Goal: Transaction & Acquisition: Purchase product/service

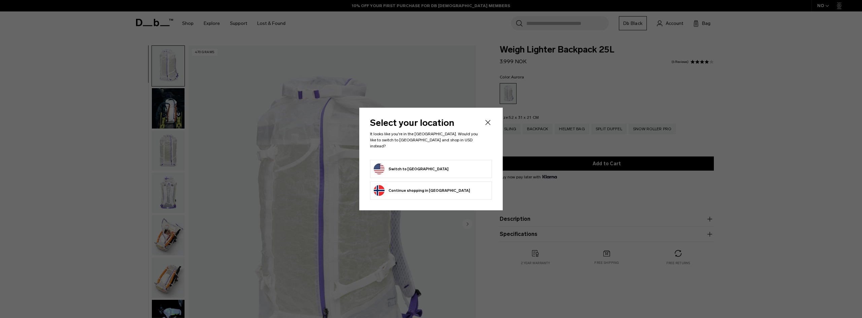
click at [486, 127] on icon "Close" at bounding box center [488, 122] width 8 height 8
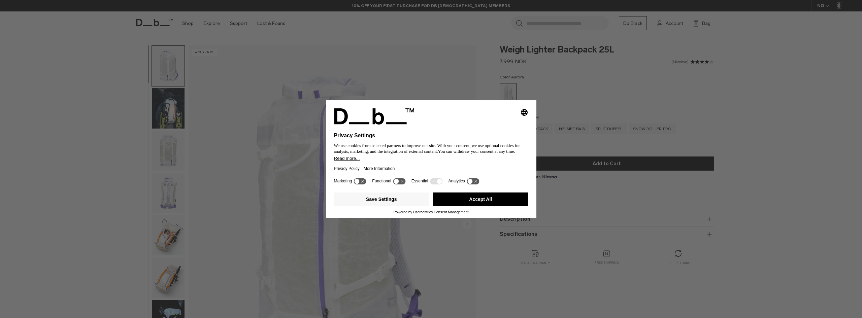
click at [457, 203] on button "Accept All" at bounding box center [480, 199] width 95 height 13
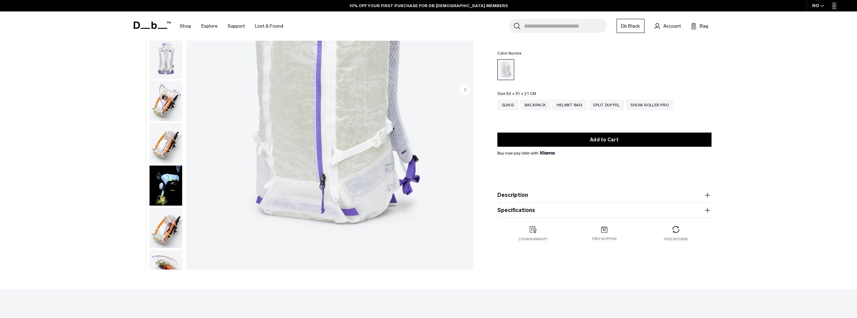
scroll to position [135, 0]
click at [174, 137] on img "button" at bounding box center [165, 143] width 33 height 40
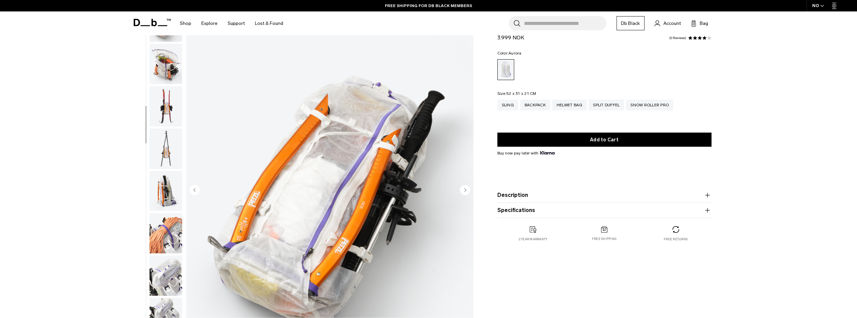
scroll to position [312, 0]
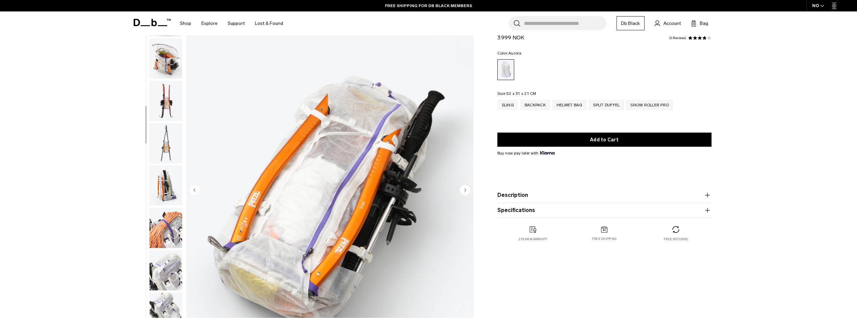
click at [165, 248] on button "button" at bounding box center [165, 227] width 33 height 41
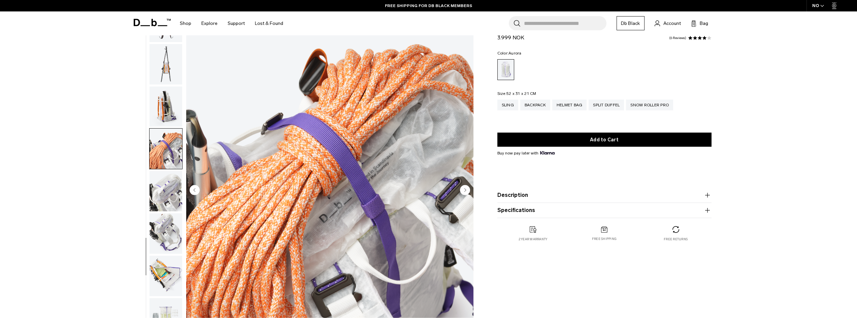
scroll to position [402, 0]
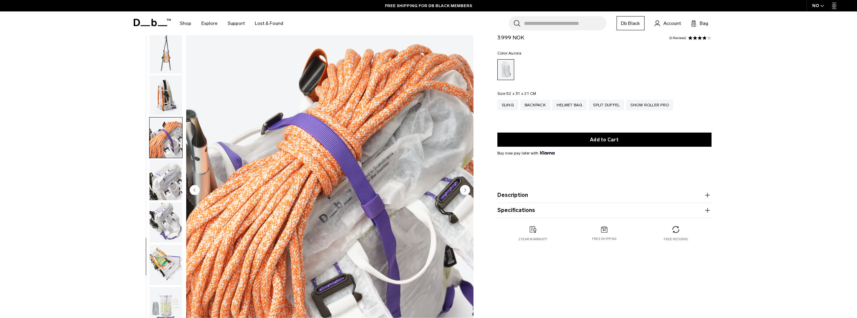
click at [165, 255] on img "button" at bounding box center [165, 265] width 33 height 40
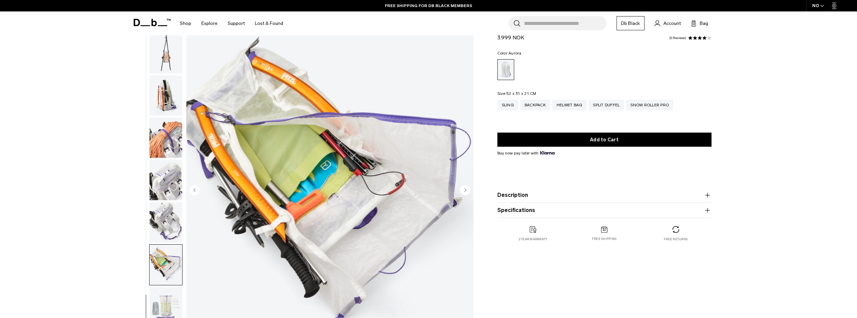
click at [165, 255] on img "button" at bounding box center [165, 265] width 33 height 40
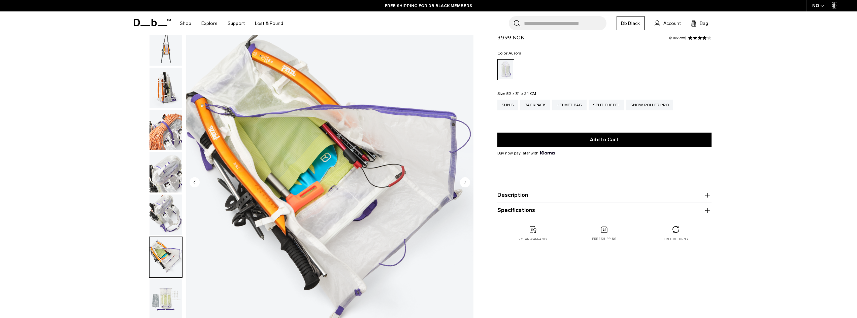
scroll to position [42, 0]
click at [169, 289] on img "button" at bounding box center [165, 299] width 33 height 40
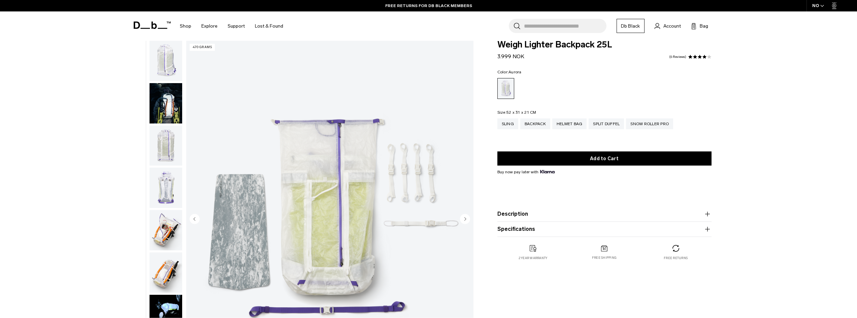
scroll to position [0, 0]
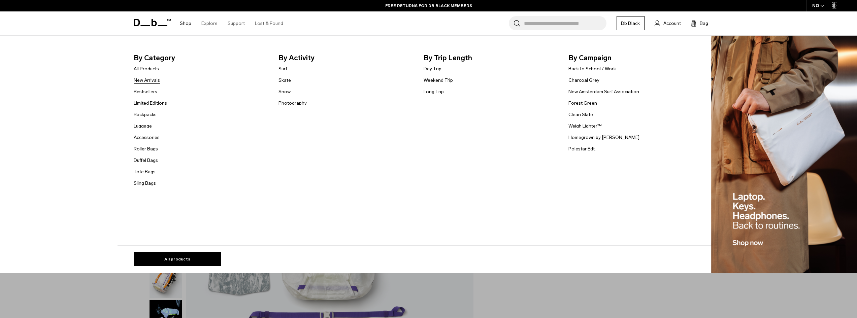
click at [150, 82] on link "New Arrivals" at bounding box center [147, 80] width 26 height 7
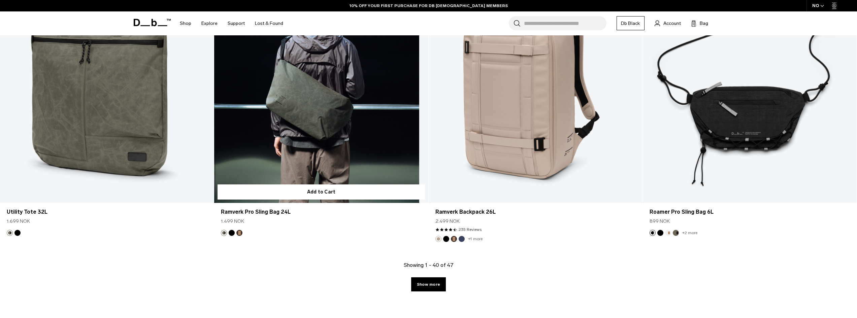
scroll to position [2875, 0]
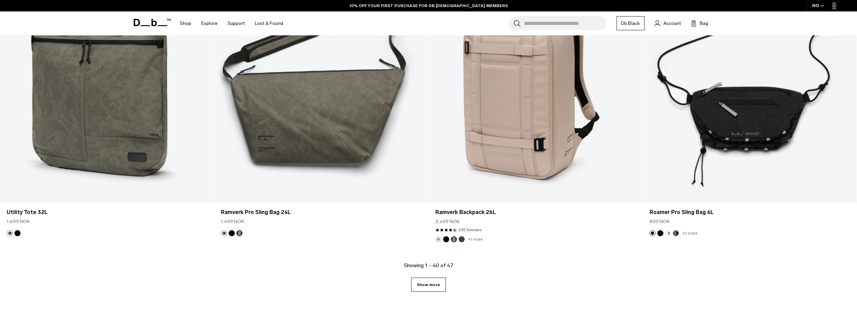
click at [431, 280] on link "Show more" at bounding box center [428, 285] width 35 height 14
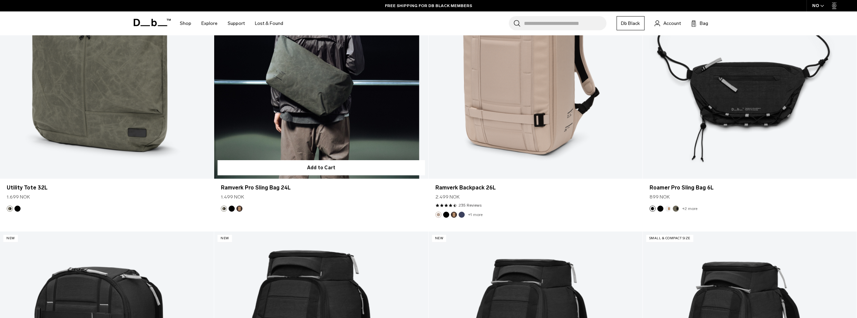
scroll to position [2899, 0]
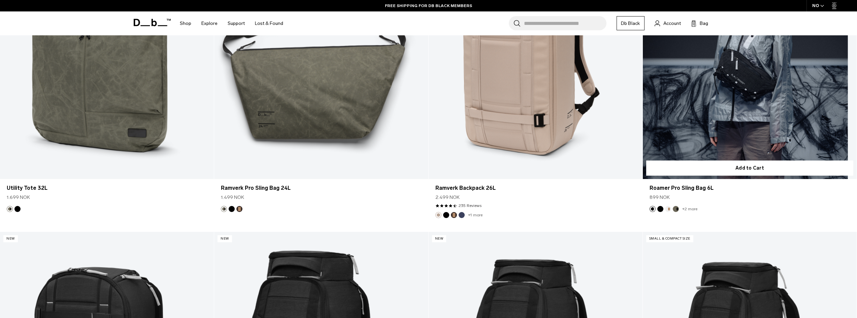
click at [742, 139] on link "Roamer Pro Sling Bag 6L" at bounding box center [750, 60] width 214 height 238
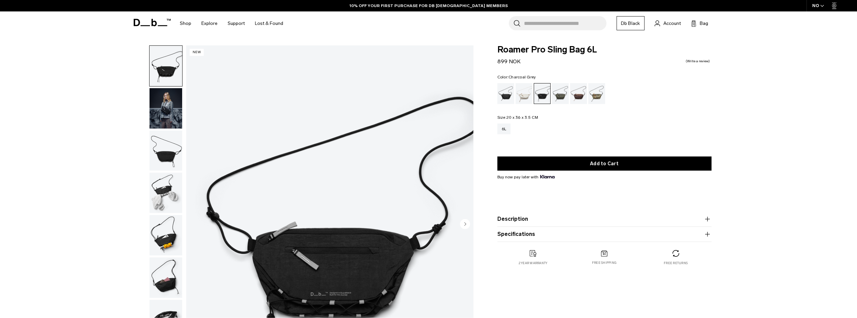
click at [173, 113] on img "button" at bounding box center [165, 108] width 33 height 40
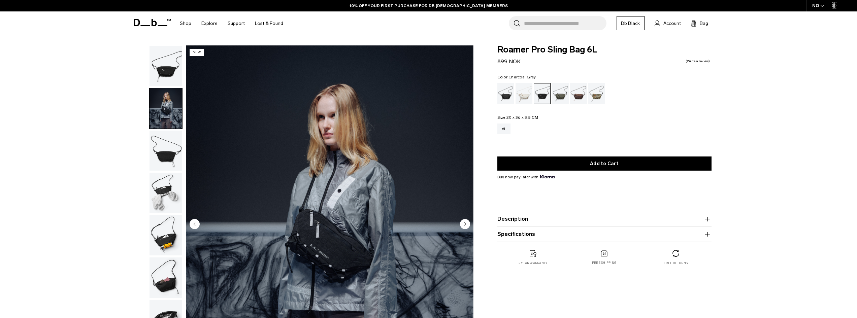
click at [173, 148] on img "button" at bounding box center [165, 151] width 33 height 40
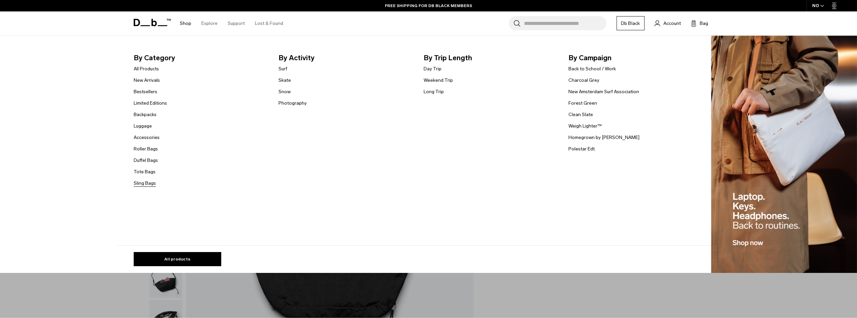
click at [149, 184] on link "Sling Bags" at bounding box center [145, 183] width 22 height 7
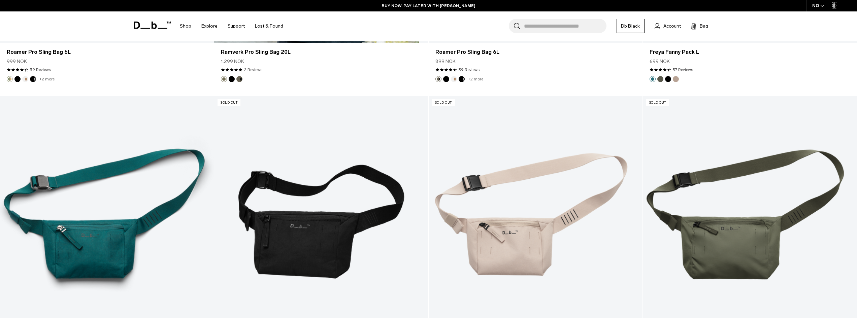
scroll to position [1884, 0]
